Goal: Find specific page/section: Find specific page/section

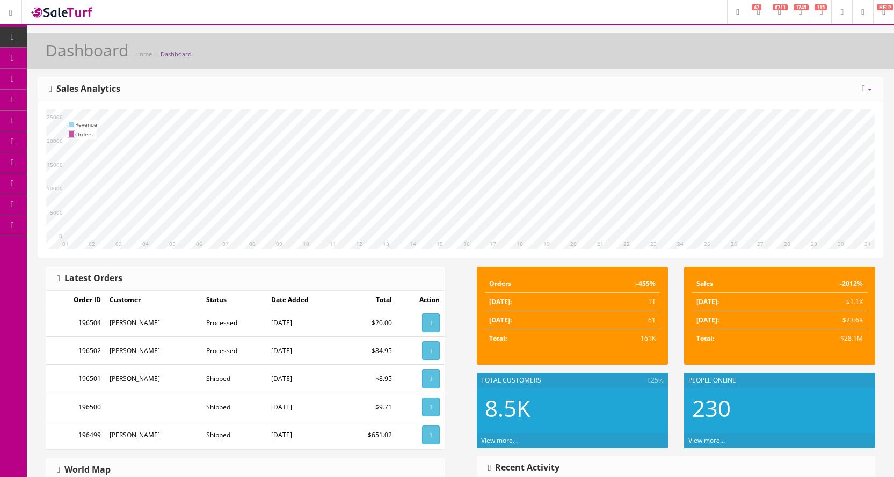
click at [86, 58] on span "Products" at bounding box center [77, 57] width 26 height 9
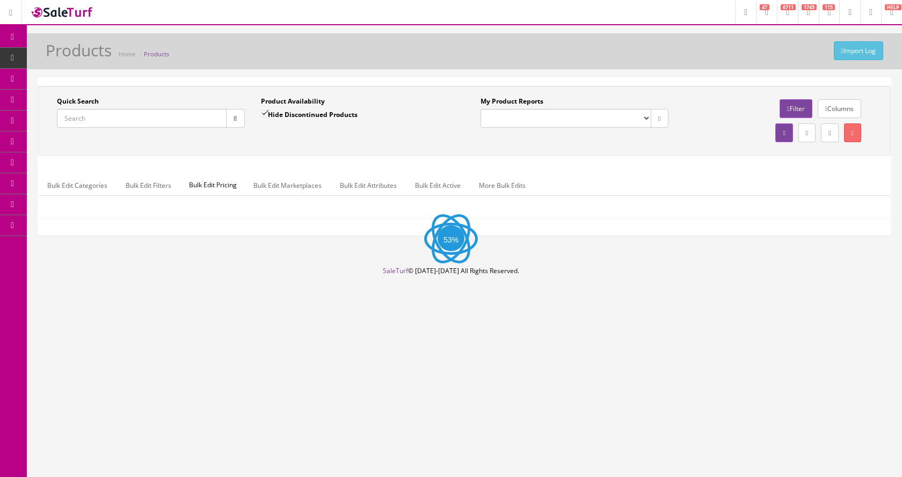
click at [115, 119] on input "Quick Search" at bounding box center [142, 118] width 170 height 19
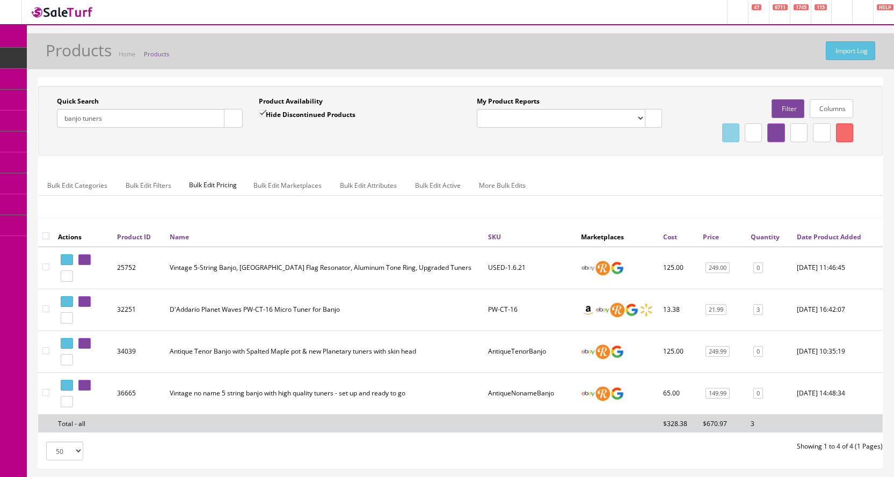
click at [829, 112] on link "Columns" at bounding box center [831, 108] width 43 height 19
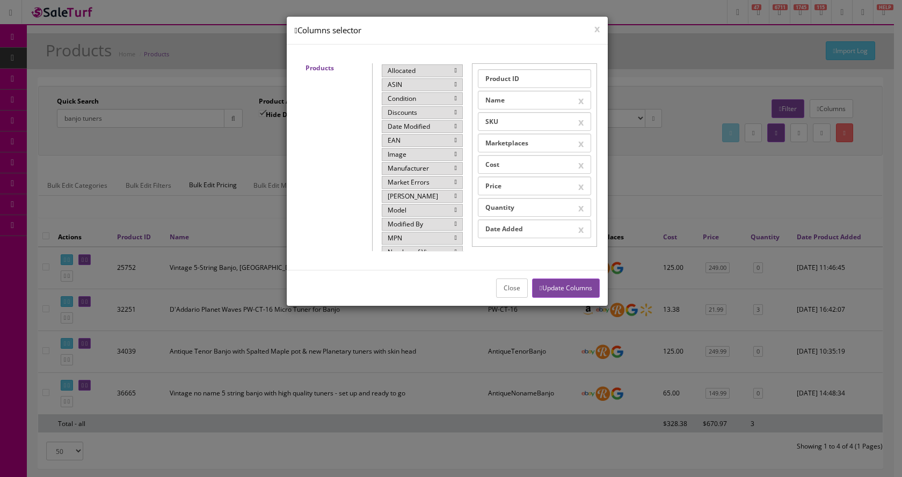
click at [428, 155] on div "Image" at bounding box center [422, 154] width 81 height 13
click at [577, 289] on button "Update Columns" at bounding box center [565, 288] width 67 height 19
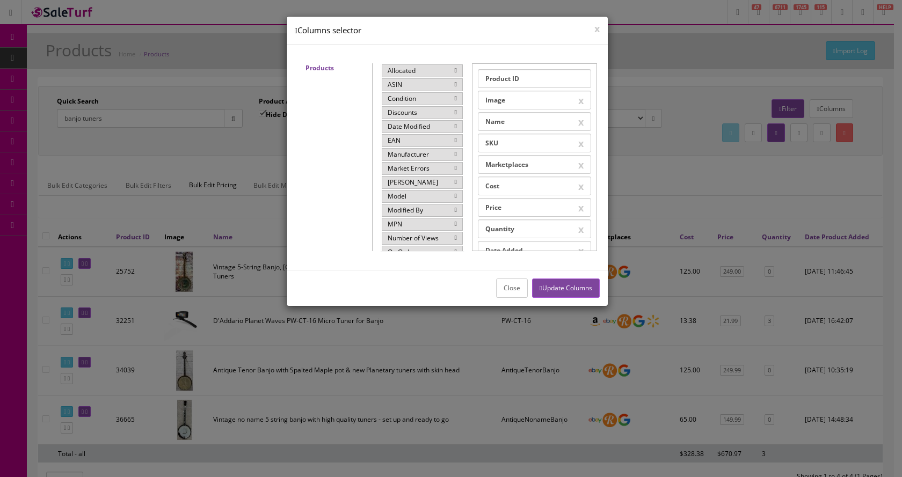
drag, startPoint x: 17, startPoint y: 323, endPoint x: 10, endPoint y: 325, distance: 7.2
click at [11, 325] on div at bounding box center [451, 238] width 902 height 477
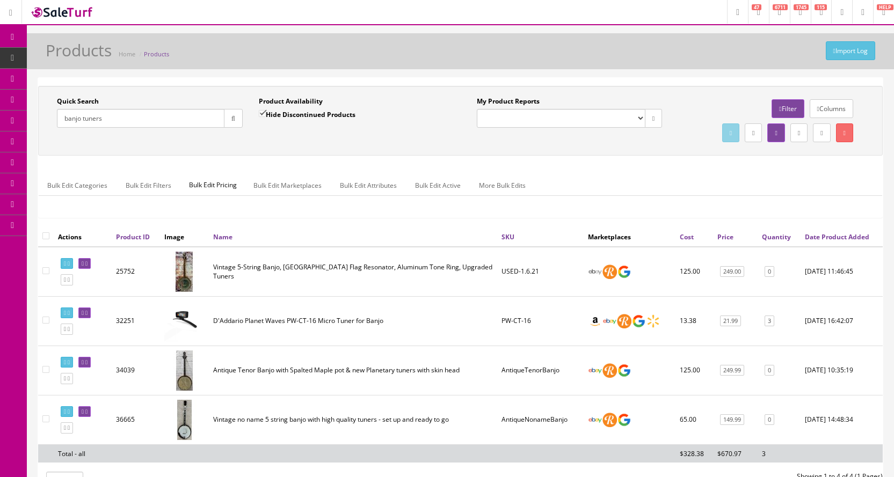
click at [114, 114] on input "banjo tuners" at bounding box center [141, 118] width 168 height 19
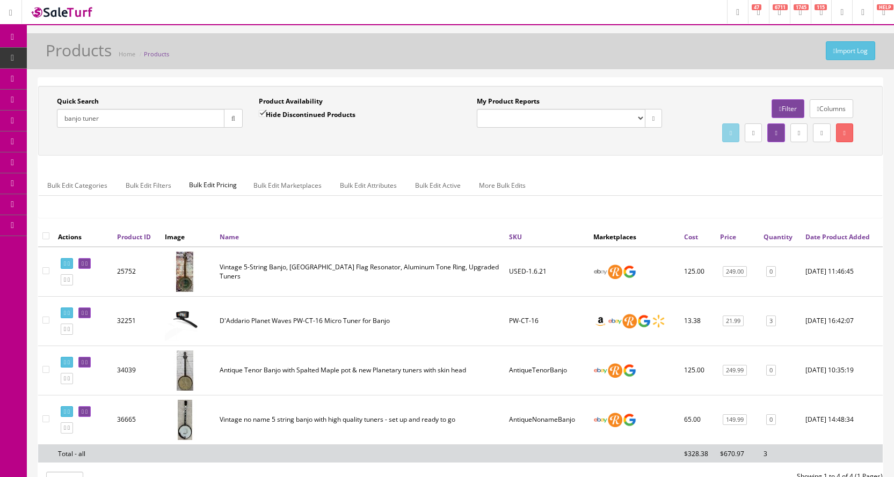
click at [158, 111] on input "banjo tuner" at bounding box center [141, 118] width 168 height 19
type input "banjo tuning"
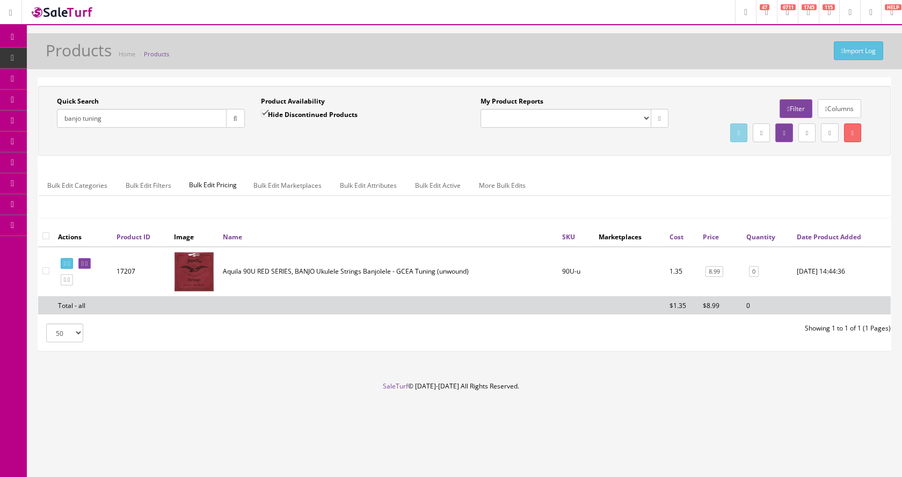
drag, startPoint x: 214, startPoint y: 122, endPoint x: 22, endPoint y: 129, distance: 192.3
click at [22, 129] on div "Research Trends Trending on Ebay Google Trends Amazon Insights (Login Before Cl…" at bounding box center [451, 238] width 902 height 477
click at [177, 109] on input "banjo tuning" at bounding box center [142, 118] width 170 height 19
click at [171, 116] on input "banjo tuning" at bounding box center [142, 118] width 170 height 19
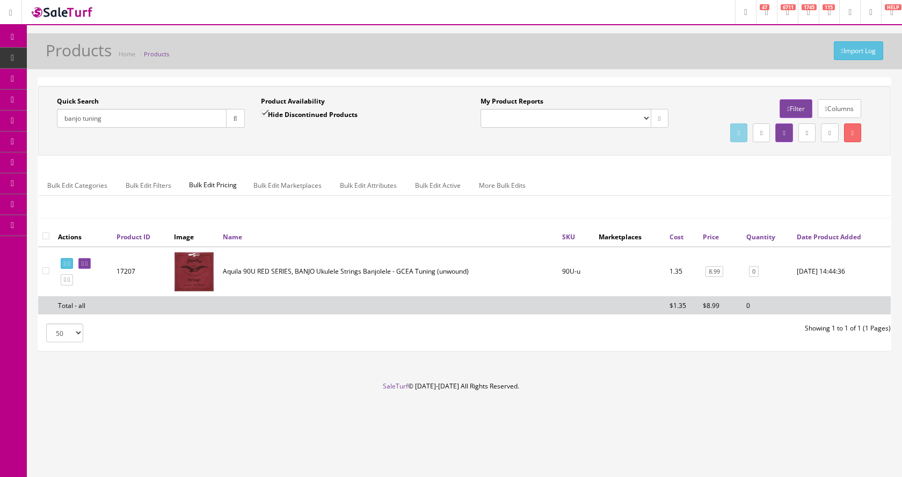
click at [171, 116] on input "banjo tuning" at bounding box center [142, 118] width 170 height 19
click at [87, 123] on input "Quick Search" at bounding box center [142, 118] width 170 height 19
paste input "yarn mallets"
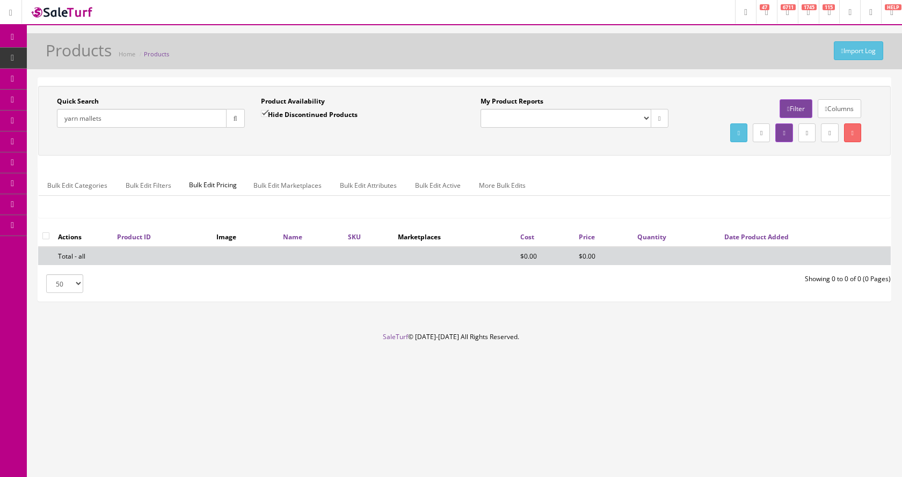
click at [234, 121] on icon "button" at bounding box center [236, 118] width 4 height 6
click at [109, 119] on input "yarn mallets" at bounding box center [142, 118] width 170 height 19
drag, startPoint x: 115, startPoint y: 115, endPoint x: 36, endPoint y: 111, distance: 79.0
click at [36, 111] on div "Quick Search yarn mallets Date From Product Availability Hide Discontinued Prod…" at bounding box center [464, 194] width 875 height 234
type input "mallets"
